Goal: Obtain resource: Download file/media

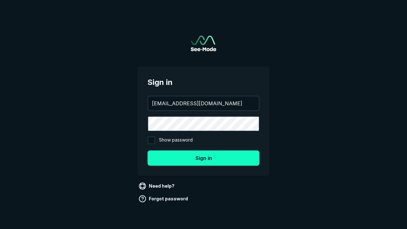
click at [203, 158] on button "Sign in" at bounding box center [203, 157] width 112 height 15
